Goal: Information Seeking & Learning: Learn about a topic

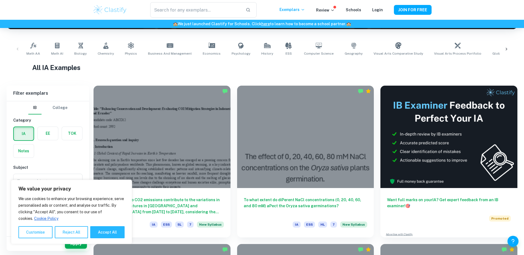
scroll to position [100, 0]
click at [40, 235] on button "Customise" at bounding box center [35, 233] width 34 height 12
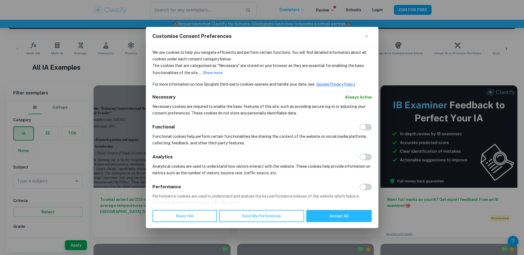
click at [364, 37] on div "Customise Consent Preferences" at bounding box center [262, 36] width 232 height 19
click at [364, 35] on div "Customise Consent Preferences" at bounding box center [262, 36] width 232 height 19
click at [370, 35] on button "Close" at bounding box center [368, 36] width 7 height 7
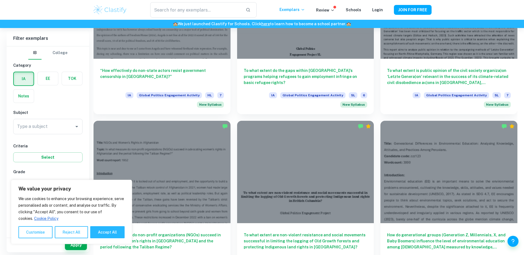
scroll to position [870, 0]
click at [105, 233] on button "Accept All" at bounding box center [107, 233] width 34 height 12
checkbox input "true"
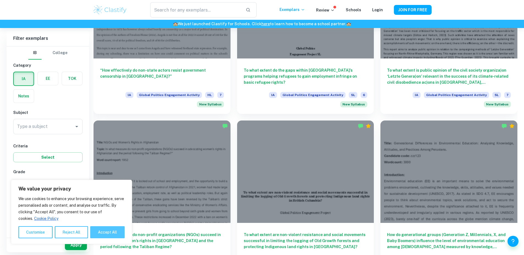
checkbox input "true"
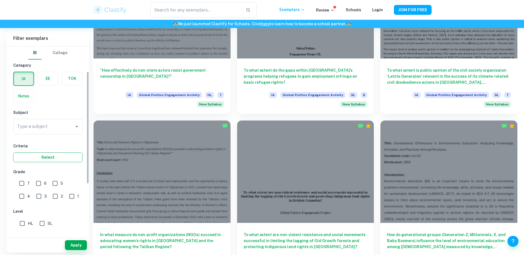
scroll to position [43, 0]
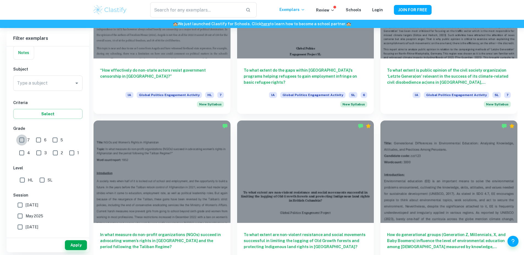
click at [24, 140] on input "7" at bounding box center [21, 140] width 11 height 11
checkbox input "true"
click at [42, 179] on input "SL" at bounding box center [42, 180] width 11 height 11
checkbox input "true"
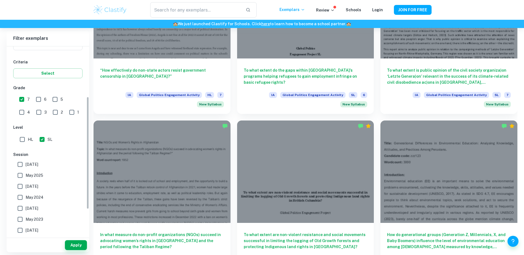
scroll to position [84, 0]
click at [69, 250] on button "Apply" at bounding box center [76, 246] width 22 height 10
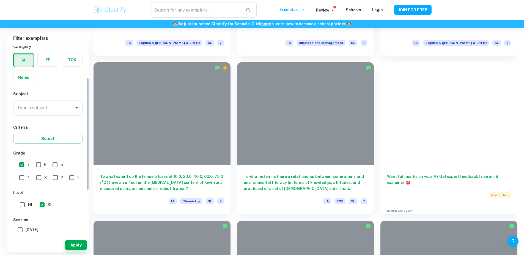
scroll to position [19, 0]
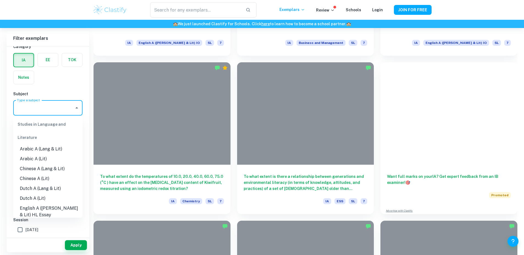
click at [40, 107] on input "Type a subject" at bounding box center [44, 108] width 56 height 10
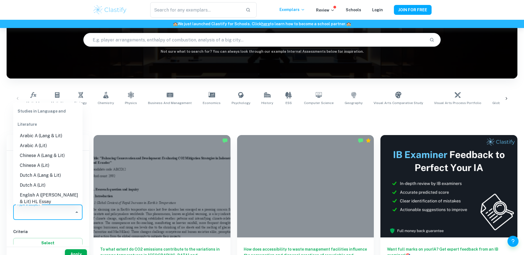
scroll to position [50, 0]
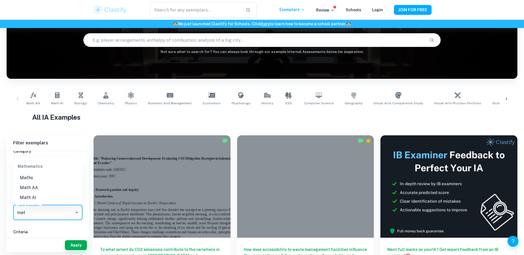
click at [28, 186] on li "Math AA" at bounding box center [47, 188] width 69 height 10
type input "Math AA"
click at [74, 243] on button "Apply" at bounding box center [76, 246] width 22 height 10
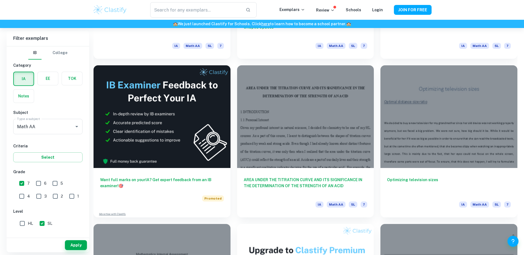
scroll to position [1074, 0]
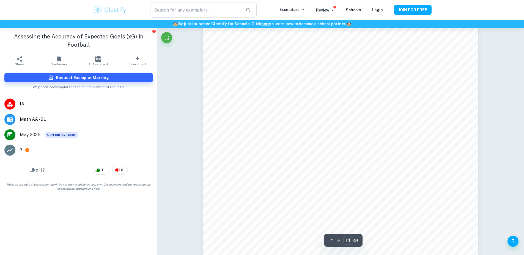
scroll to position [4869, 0]
type input "16"
